Goal: Information Seeking & Learning: Learn about a topic

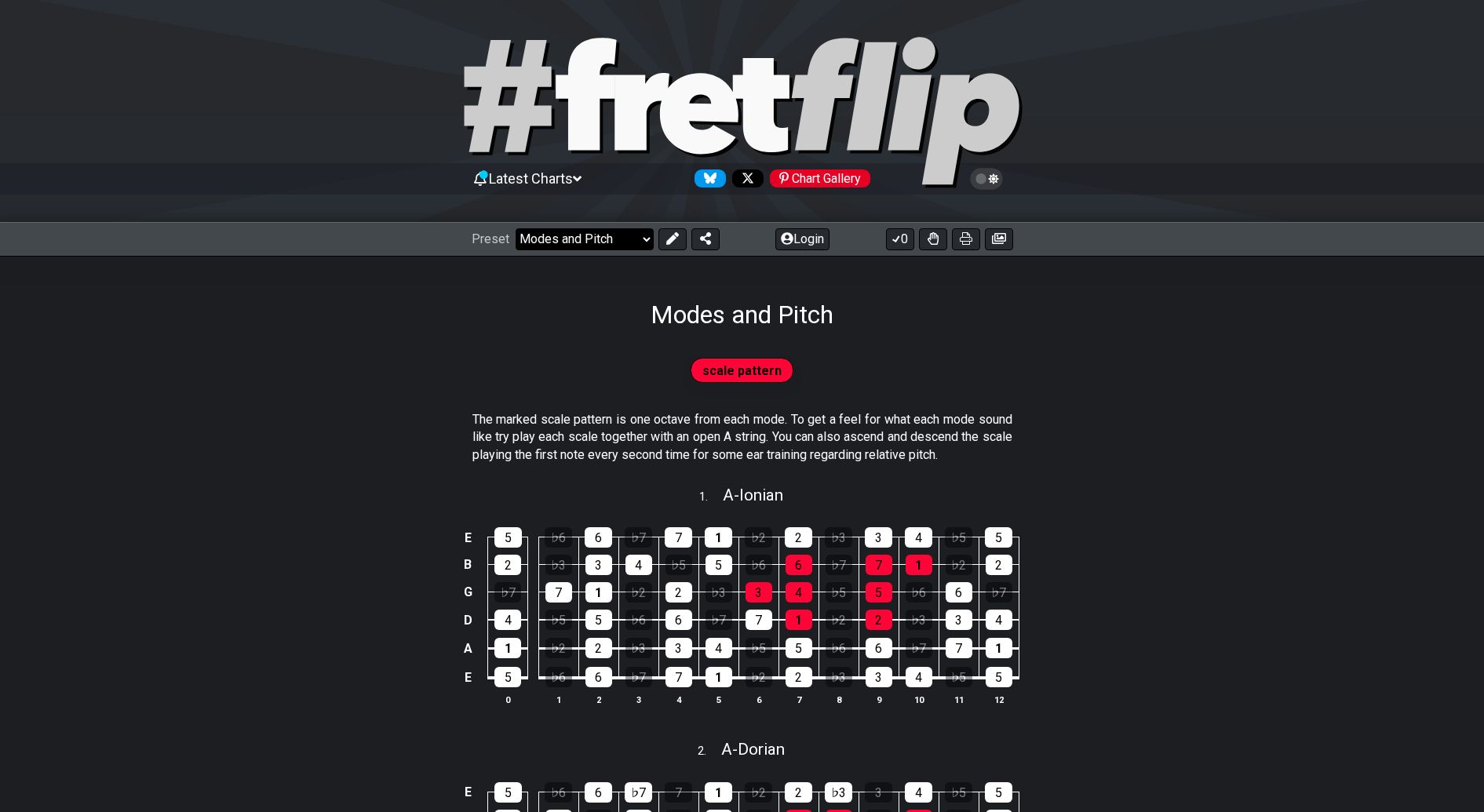
click at [638, 240] on select "Welcome to #fretflip! Initial Preset Custom Preset Minor Pentatonic Major Penta…" at bounding box center [585, 239] width 139 height 22
click at [516, 228] on select "Welcome to #fretflip! Initial Preset Custom Preset Minor Pentatonic Major Penta…" at bounding box center [585, 239] width 139 height 22
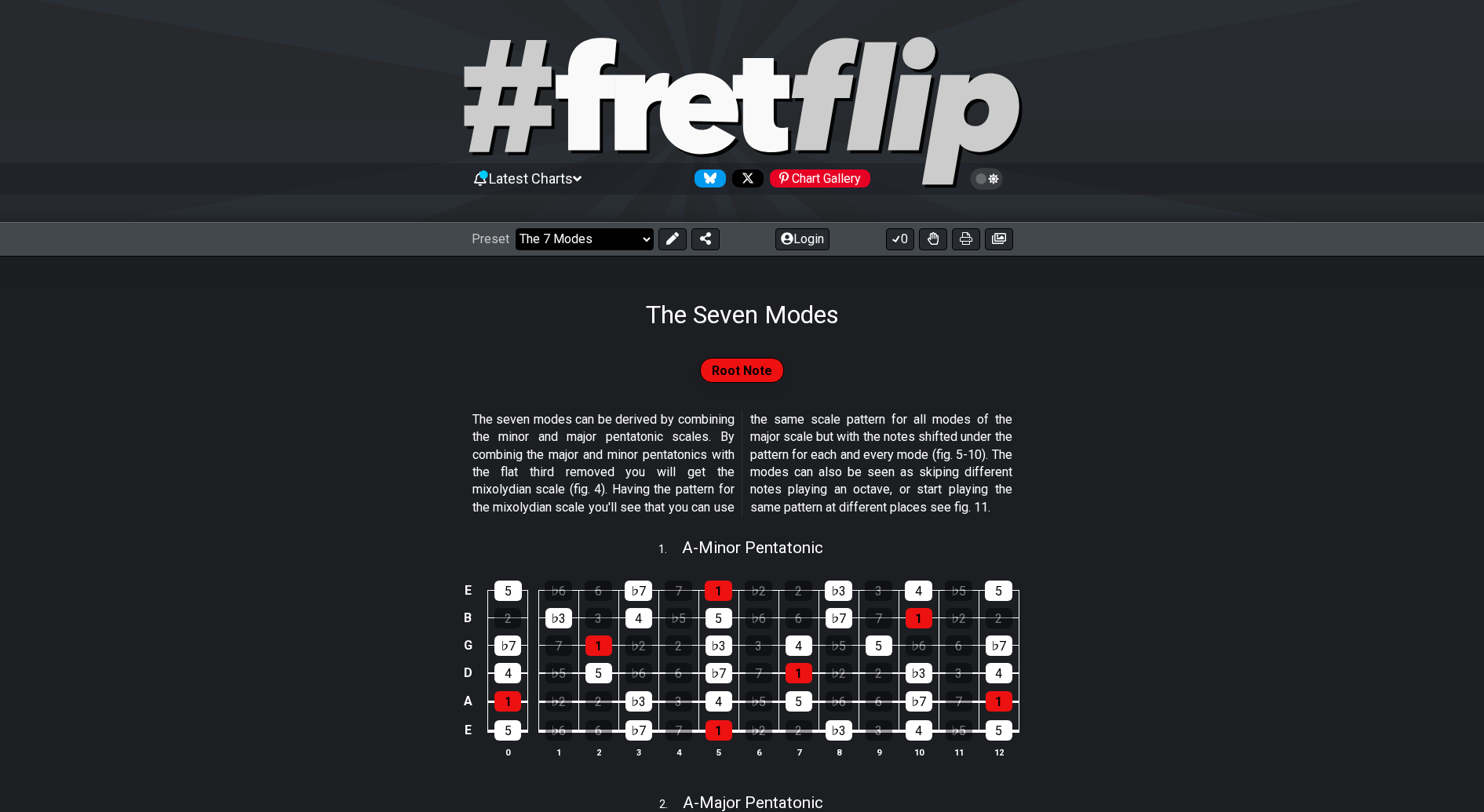
click at [642, 237] on select "Welcome to #fretflip! Initial Preset Custom Preset Minor Pentatonic Major Penta…" at bounding box center [585, 239] width 139 height 22
click at [642, 242] on select "Welcome to #fretflip! Initial Preset Custom Preset Minor Pentatonic Major Penta…" at bounding box center [585, 239] width 139 height 22
click at [516, 228] on select "Welcome to #fretflip! Initial Preset Custom Preset Minor Pentatonic Major Penta…" at bounding box center [585, 239] width 139 height 22
select select "/guitar-scales"
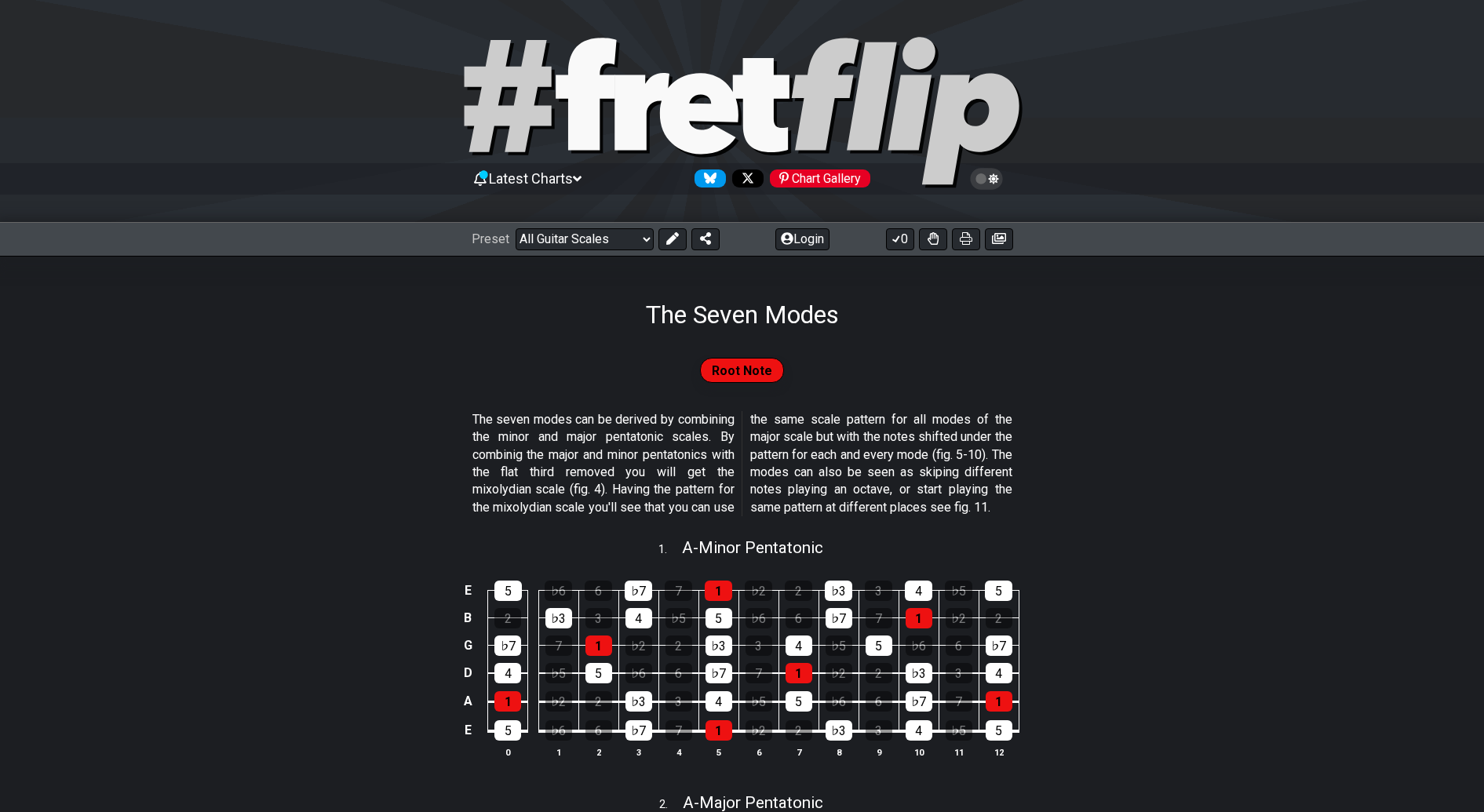
select select "C"
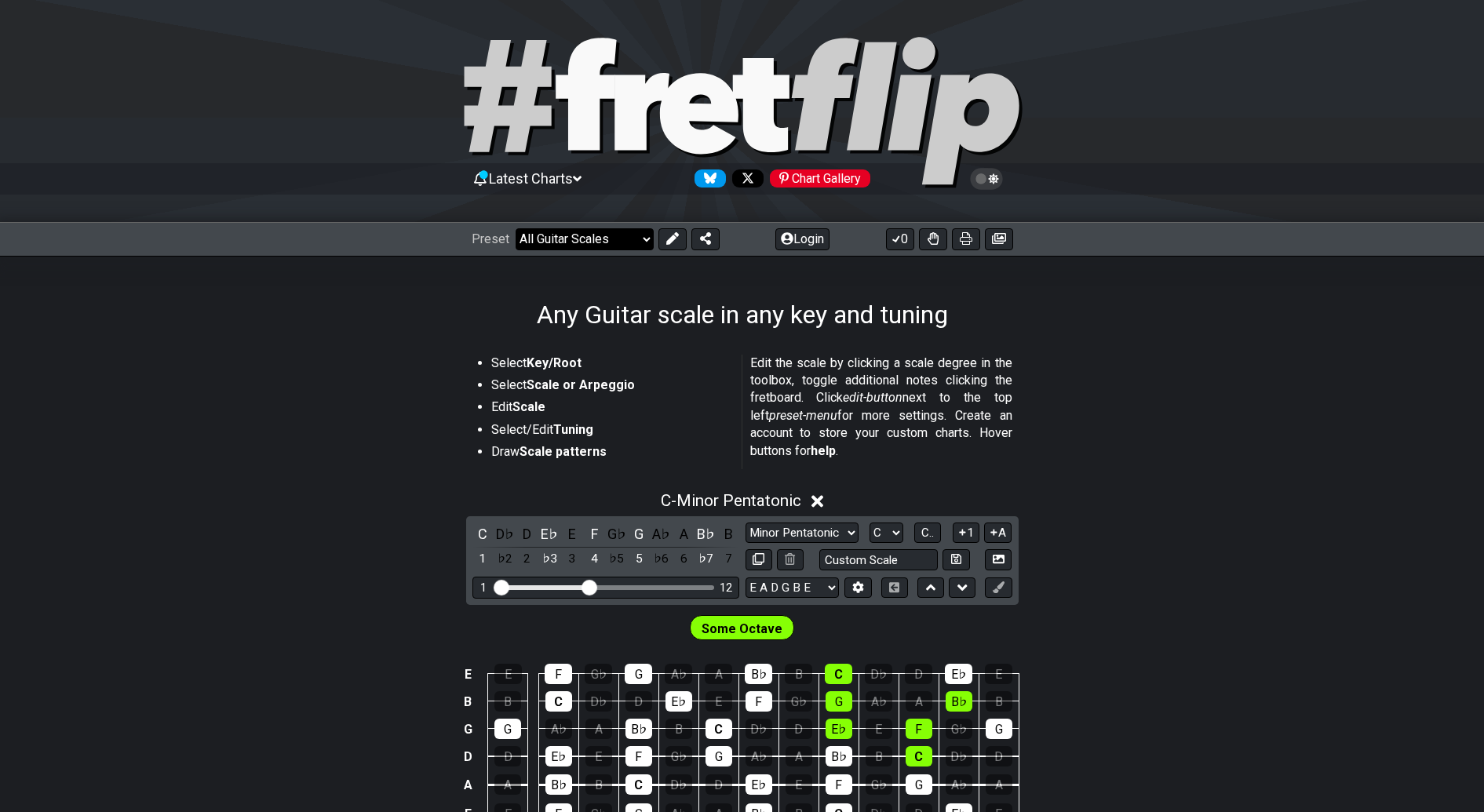
click at [639, 236] on select "Welcome to #fretflip! Initial Preset Custom Preset Minor Pentatonic Major Penta…" at bounding box center [585, 239] width 139 height 22
click at [413, 372] on section "Select Key/Root Select Scale or Arpeggio Edit Scale Select/Edit Tuning Draw Sca…" at bounding box center [742, 416] width 1484 height 134
click at [581, 173] on icon at bounding box center [577, 179] width 9 height 14
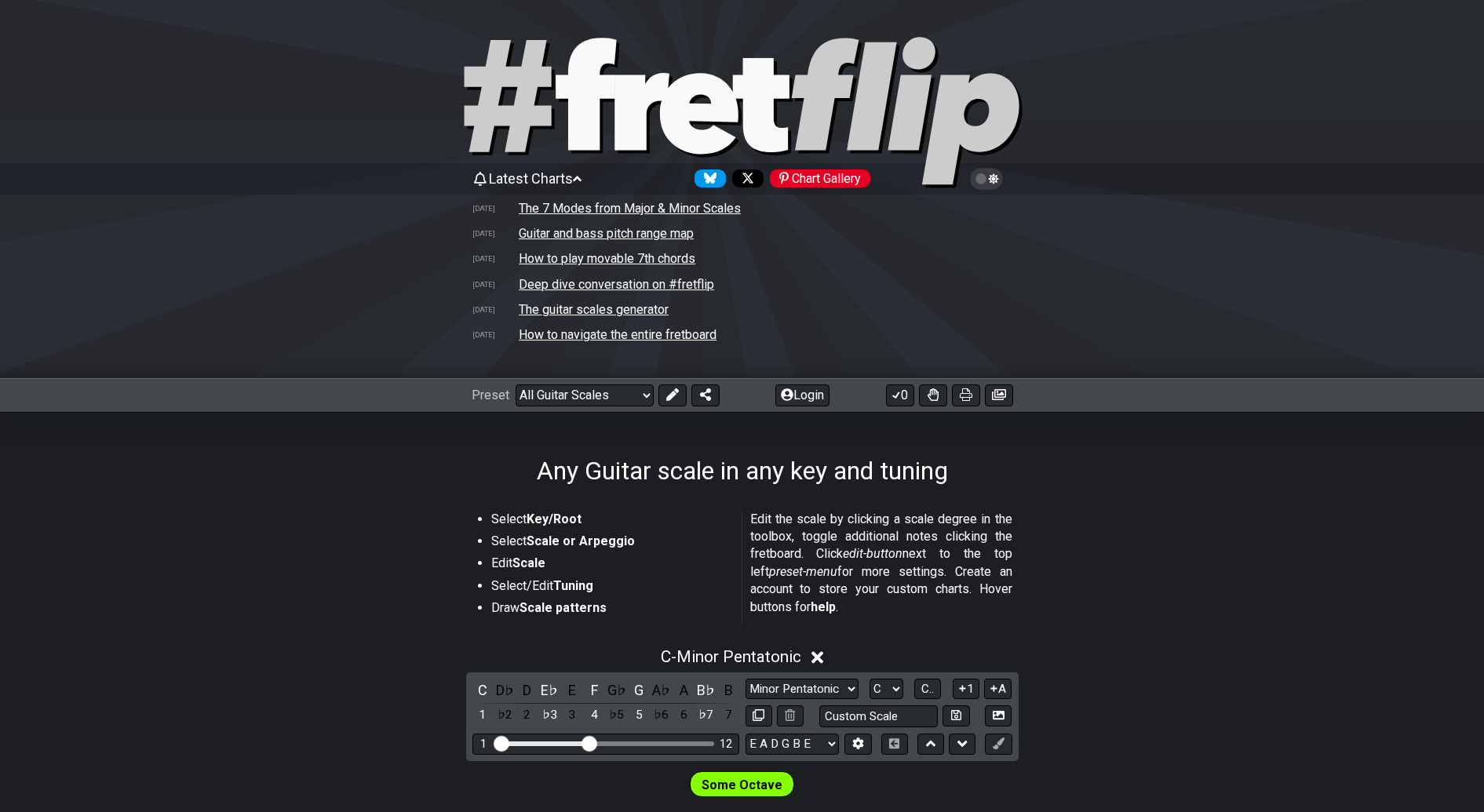
click at [593, 207] on td "The 7 Modes from Major & Minor Scales" at bounding box center [630, 207] width 224 height 16
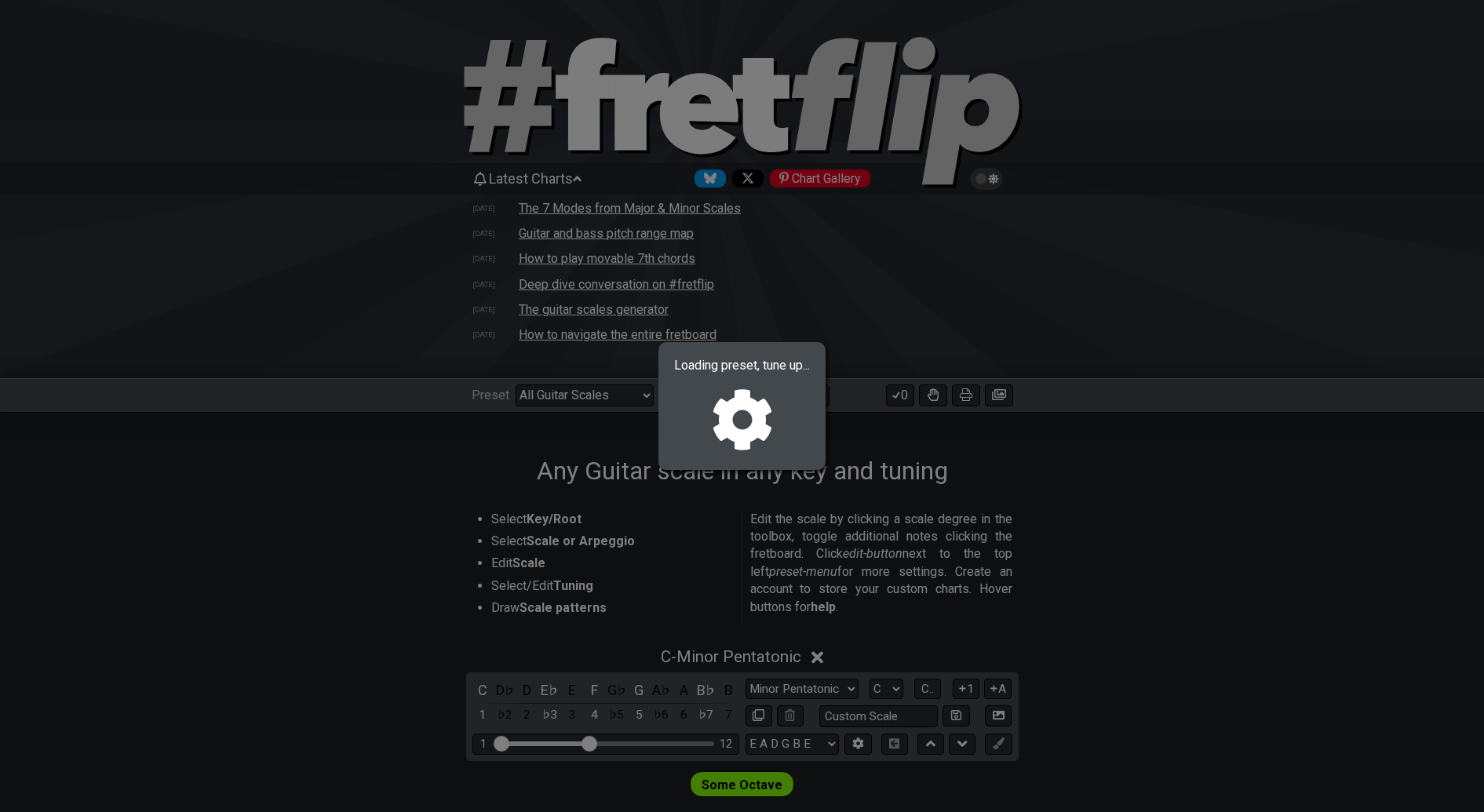
select select "/welcome"
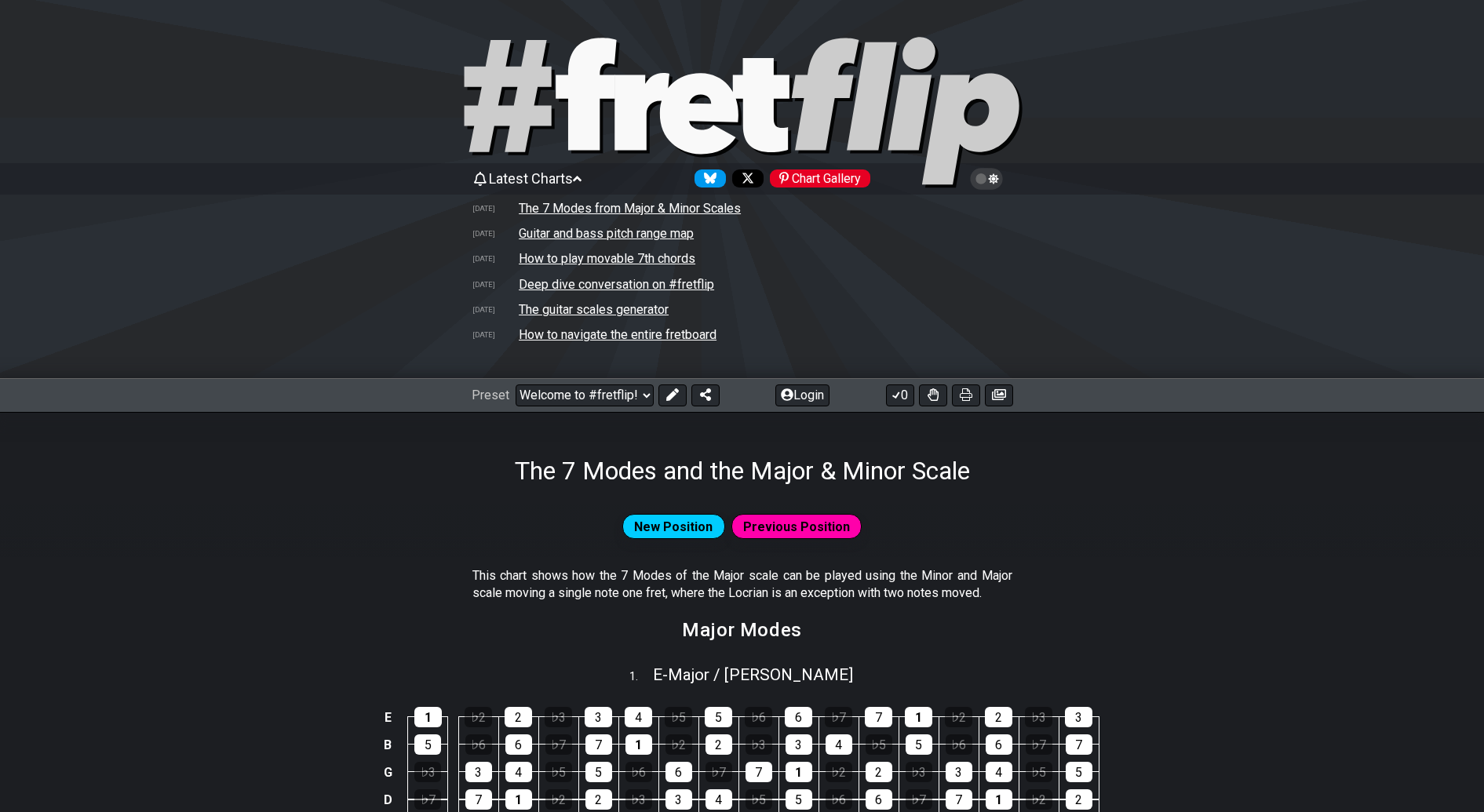
drag, startPoint x: 963, startPoint y: 395, endPoint x: 661, endPoint y: 611, distance: 371.3
click at [963, 395] on icon at bounding box center [966, 395] width 12 height 12
